Goal: Find specific page/section: Find specific page/section

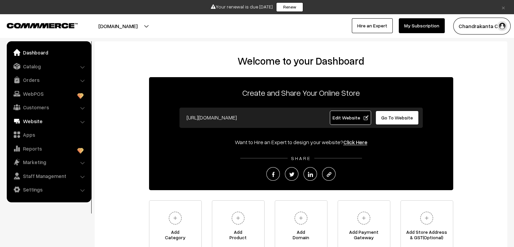
click at [32, 116] on link "Website" at bounding box center [48, 121] width 80 height 12
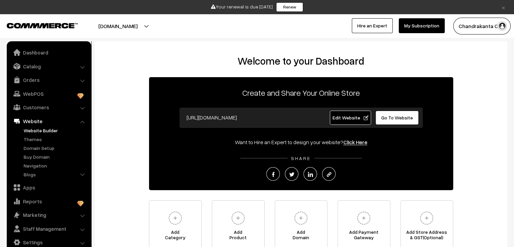
click at [40, 131] on link "Website Builder" at bounding box center [55, 130] width 67 height 7
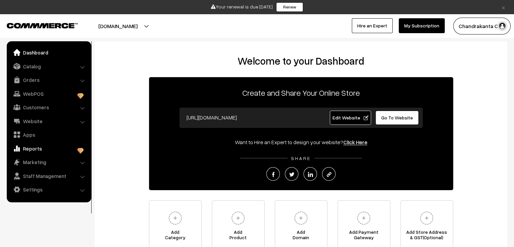
click at [51, 149] on link "Reports" at bounding box center [48, 148] width 80 height 12
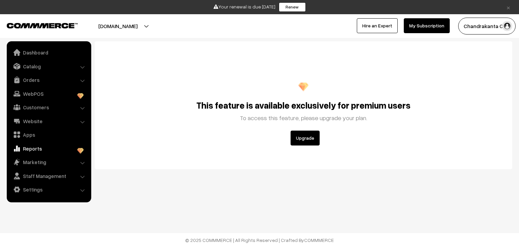
click at [296, 141] on button "Upgrade" at bounding box center [305, 137] width 29 height 15
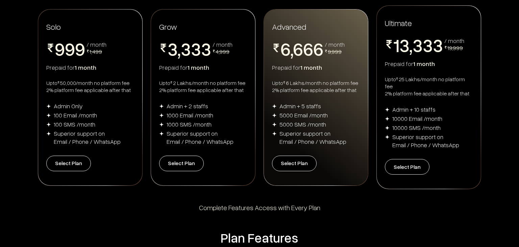
scroll to position [101, 0]
